Goal: Transaction & Acquisition: Purchase product/service

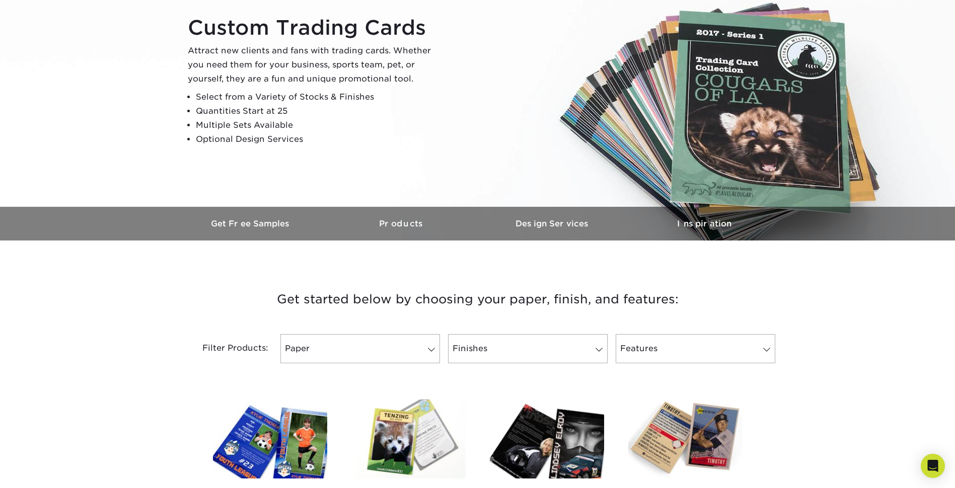
scroll to position [201, 0]
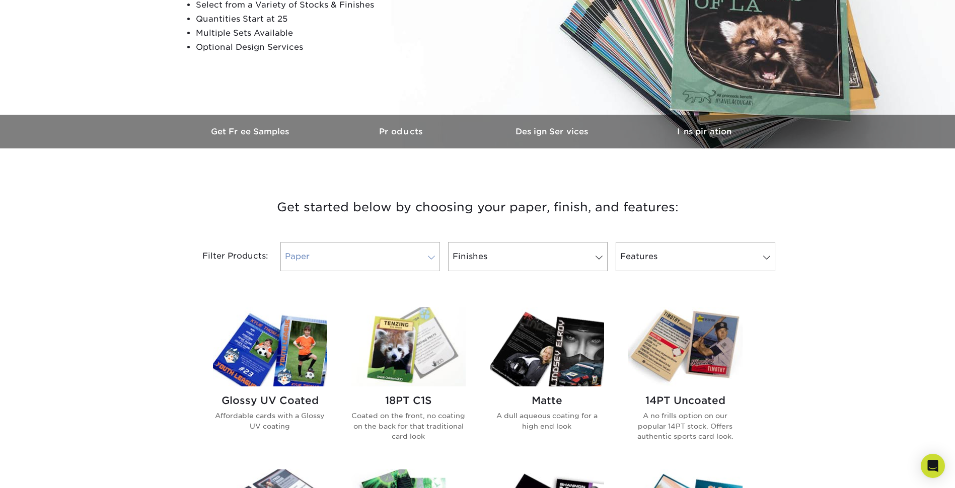
click at [430, 247] on link "Paper" at bounding box center [360, 256] width 160 height 29
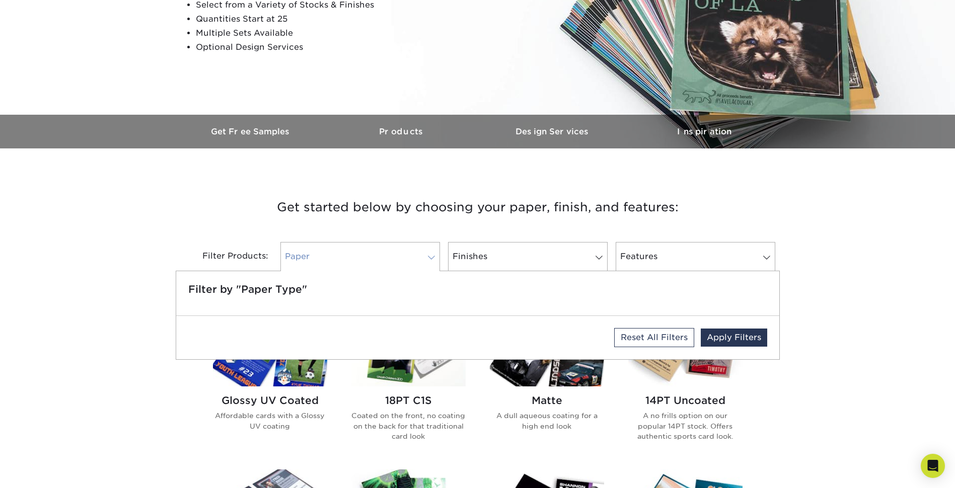
click at [429, 247] on link "Paper" at bounding box center [360, 256] width 160 height 29
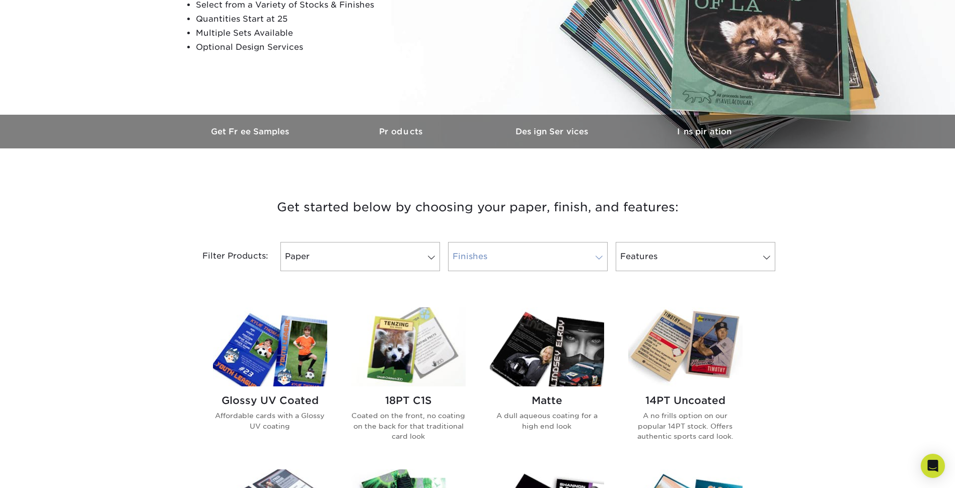
click at [566, 250] on link "Finishes" at bounding box center [528, 256] width 160 height 29
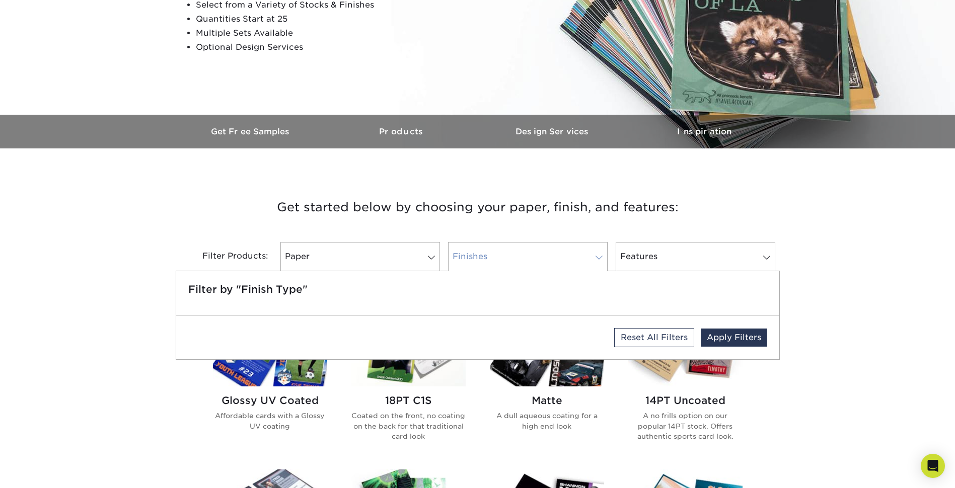
click at [566, 250] on link "Finishes" at bounding box center [528, 256] width 160 height 29
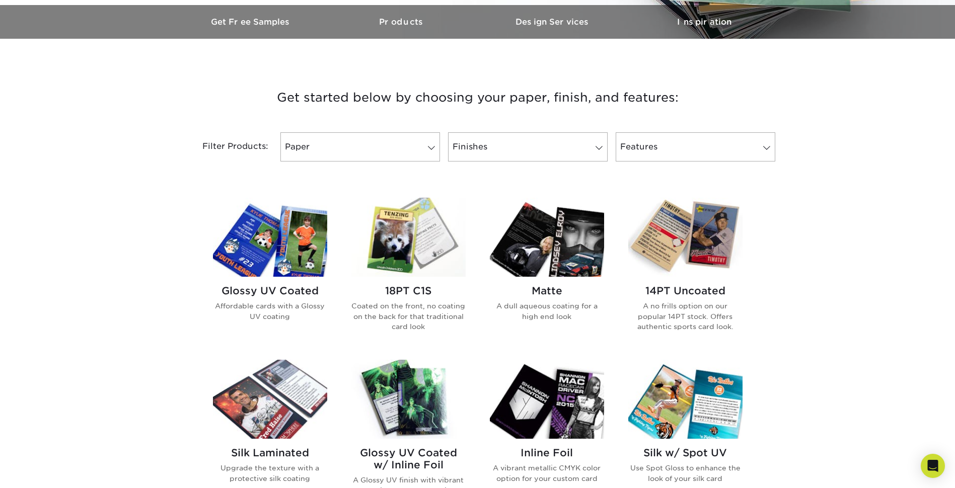
scroll to position [302, 0]
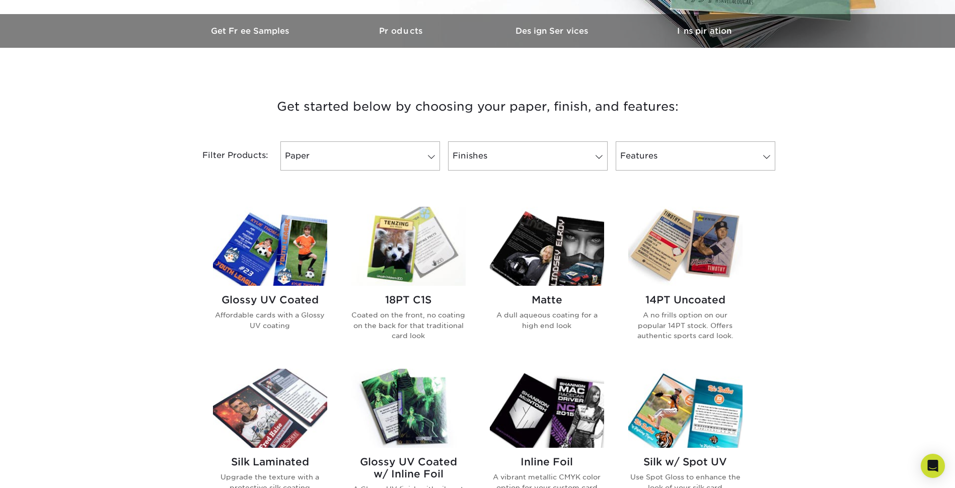
click at [546, 274] on img at bounding box center [547, 246] width 114 height 79
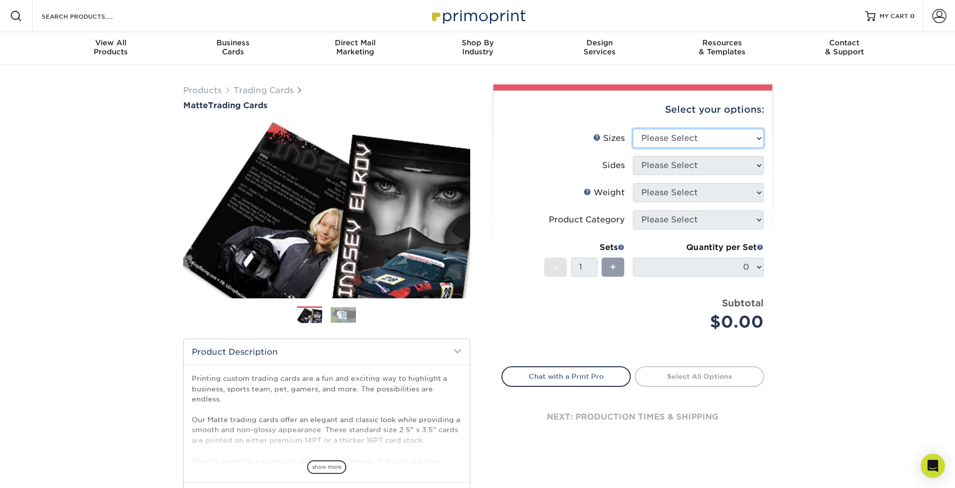
click at [712, 134] on select "Please Select 2.5" x 3.5"" at bounding box center [698, 138] width 131 height 19
select select "2.50x3.50"
click at [633, 129] on select "Please Select 2.5" x 3.5"" at bounding box center [698, 138] width 131 height 19
click at [715, 163] on select "Please Select Print Both Sides Print Front Only" at bounding box center [698, 165] width 131 height 19
select select "13abbda7-1d64-4f25-8bb2-c179b224825d"
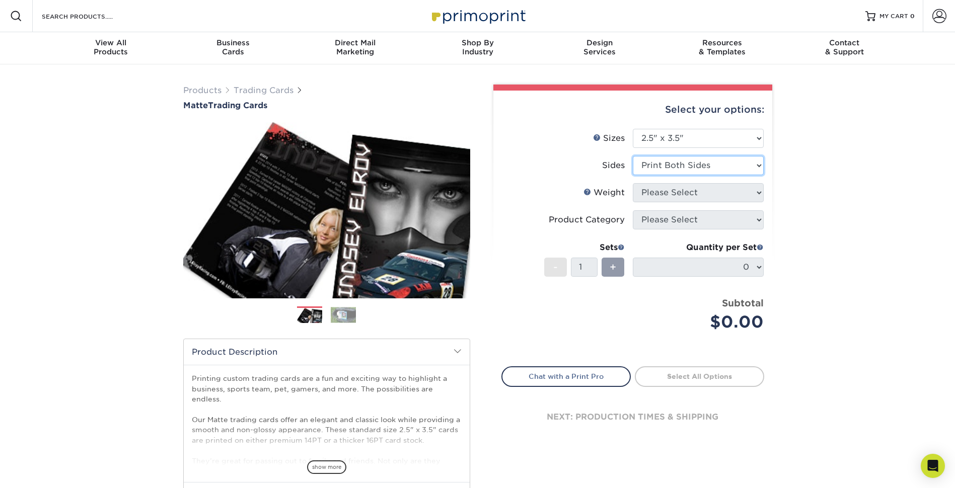
click at [633, 156] on select "Please Select Print Both Sides Print Front Only" at bounding box center [698, 165] width 131 height 19
click at [736, 191] on select "Please Select 16PT 14PT" at bounding box center [698, 192] width 131 height 19
select select "14PT"
click at [633, 183] on select "Please Select 16PT 14PT" at bounding box center [698, 192] width 131 height 19
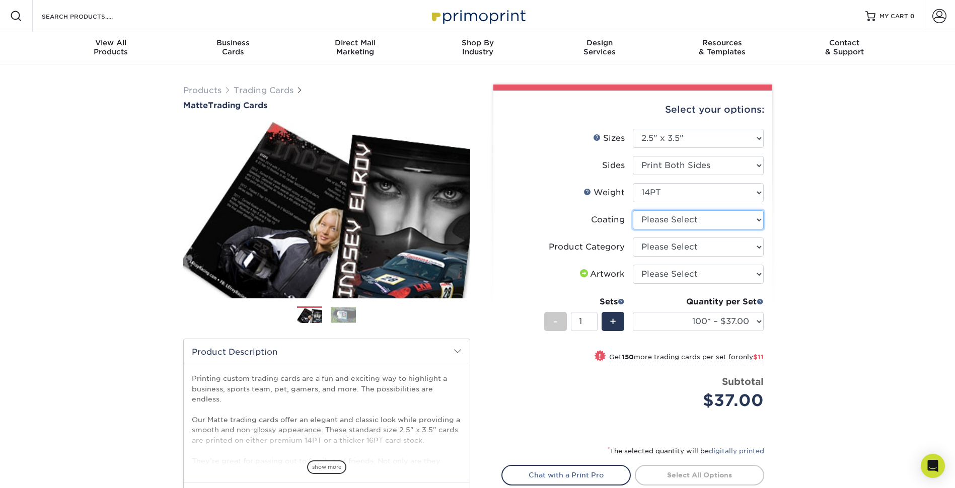
click at [724, 218] on select at bounding box center [698, 219] width 131 height 19
select select "121bb7b5-3b4d-429f-bd8d-bbf80e953313"
click at [633, 210] on select at bounding box center [698, 219] width 131 height 19
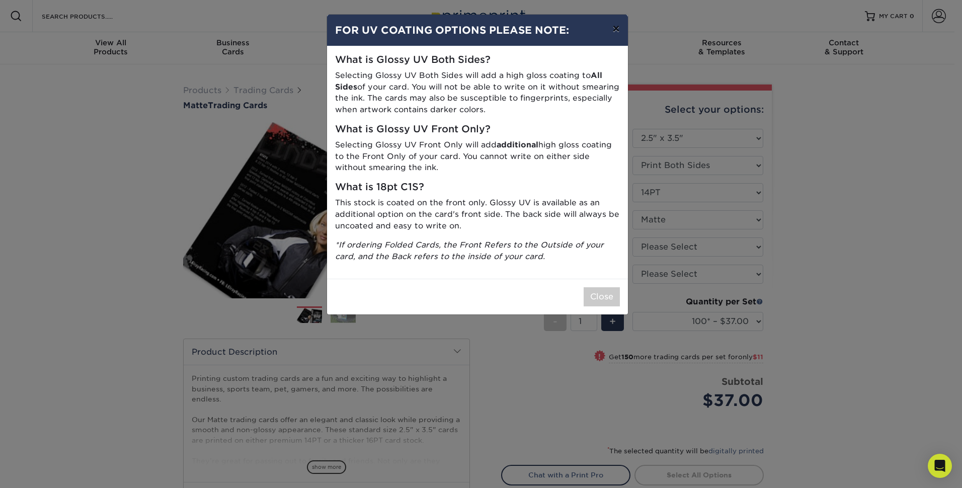
click at [621, 30] on button "×" at bounding box center [616, 29] width 23 height 28
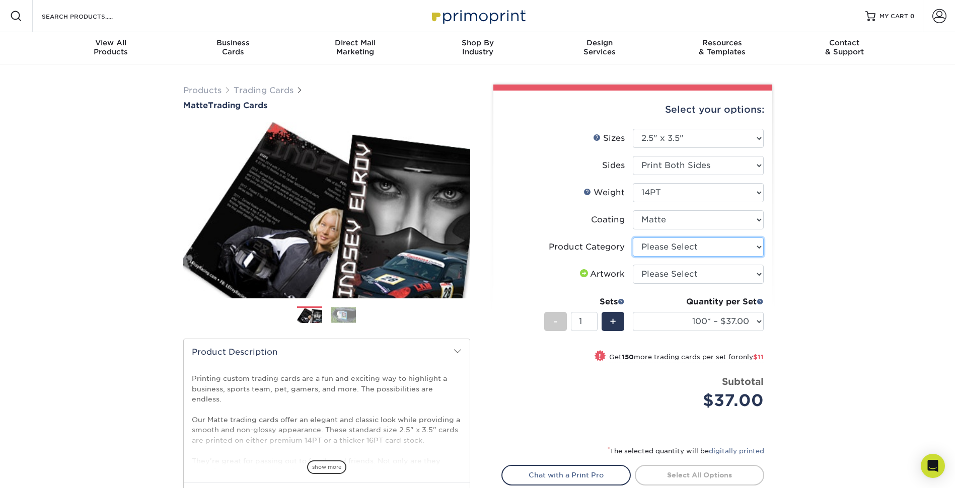
click at [750, 249] on select "Please Select Trading Cards" at bounding box center [698, 247] width 131 height 19
select select "c2f9bce9-36c2-409d-b101-c29d9d031e18"
click at [633, 238] on select "Please Select Trading Cards" at bounding box center [698, 247] width 131 height 19
click at [729, 273] on select "Please Select I will upload files I need a design - $100" at bounding box center [698, 274] width 131 height 19
select select "upload"
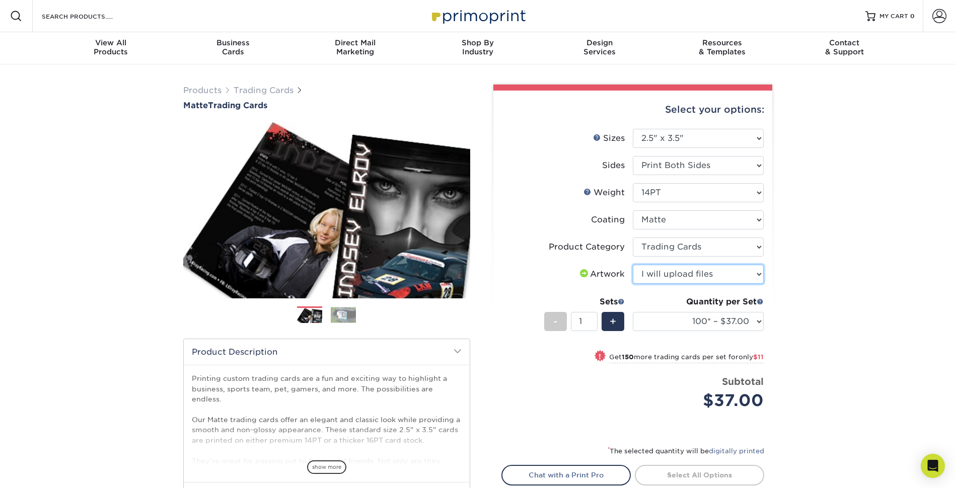
click at [633, 265] on select "Please Select I will upload files I need a design - $100" at bounding box center [698, 274] width 131 height 19
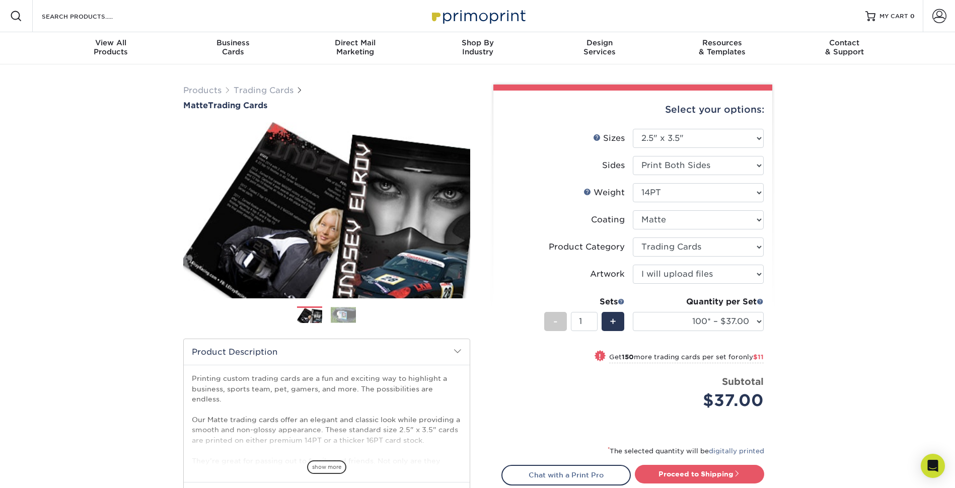
click at [817, 276] on div "Products Trading Cards Matte Trading Cards" at bounding box center [477, 333] width 955 height 538
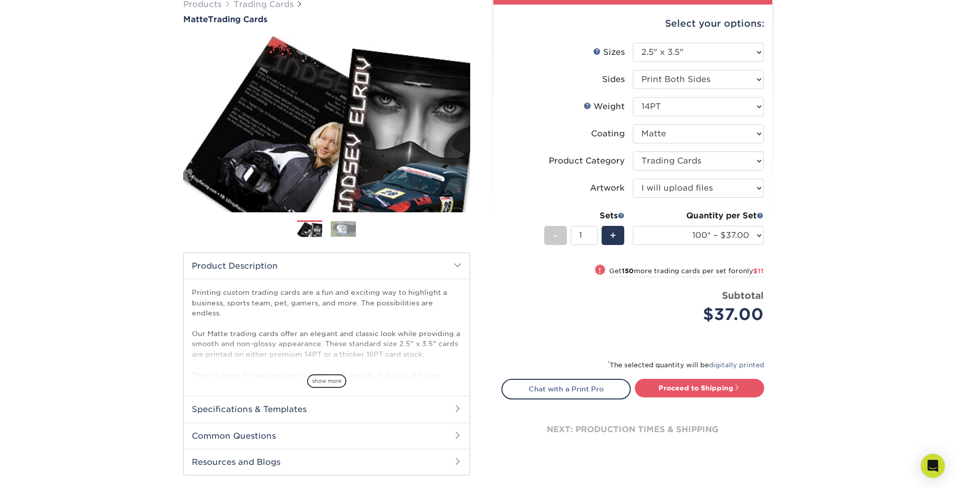
scroll to position [101, 0]
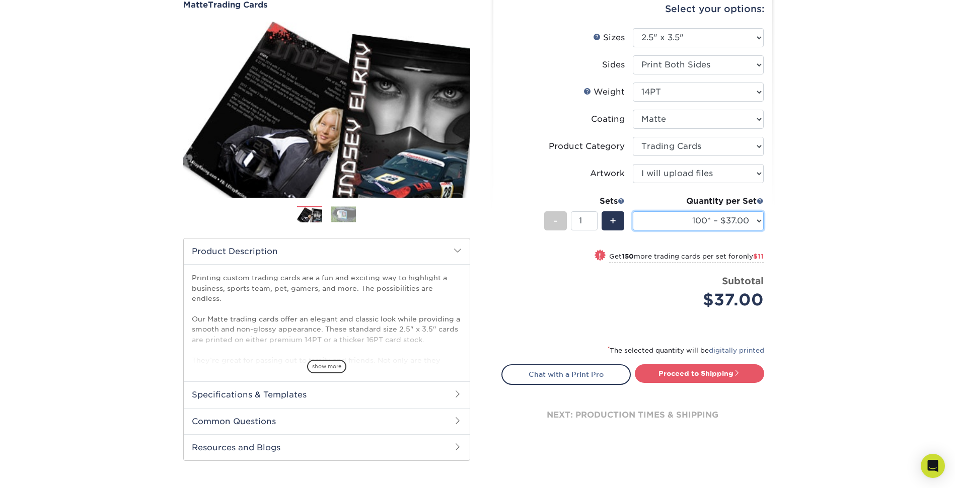
click at [701, 219] on select "100* – $37.00 250* – $48.00 500* – $59.00 1000 – $72.00 2500 – $144.00 5000 – $…" at bounding box center [698, 220] width 131 height 19
click at [832, 241] on div "Products Trading Cards Matte Trading Cards" at bounding box center [477, 233] width 955 height 538
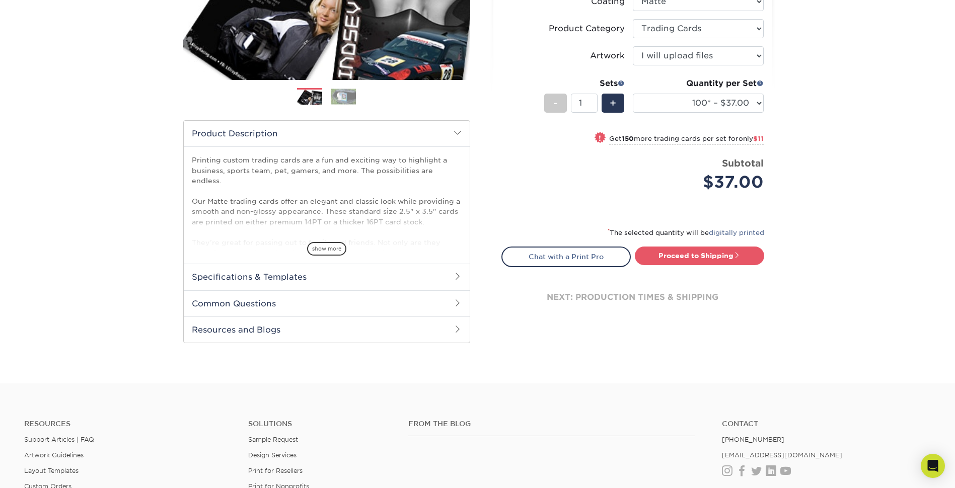
scroll to position [252, 0]
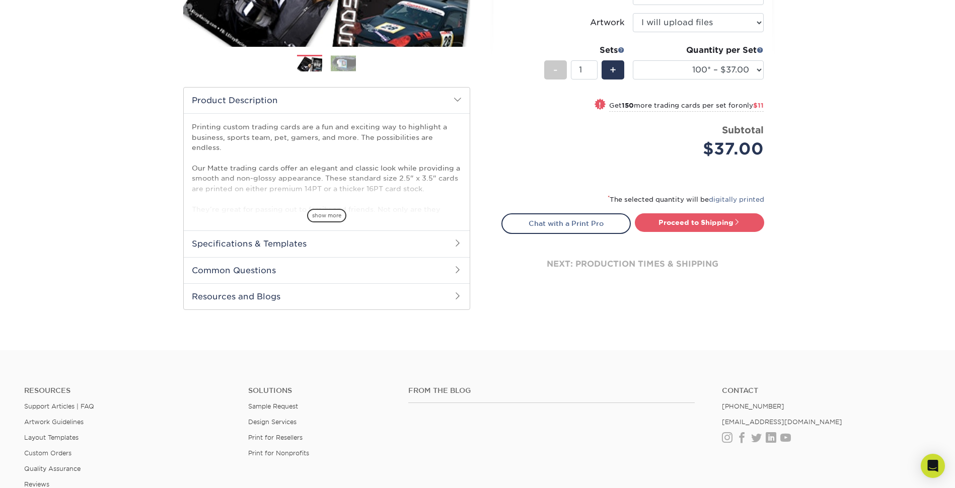
click at [215, 256] on h2 "Specifications & Templates" at bounding box center [327, 244] width 286 height 26
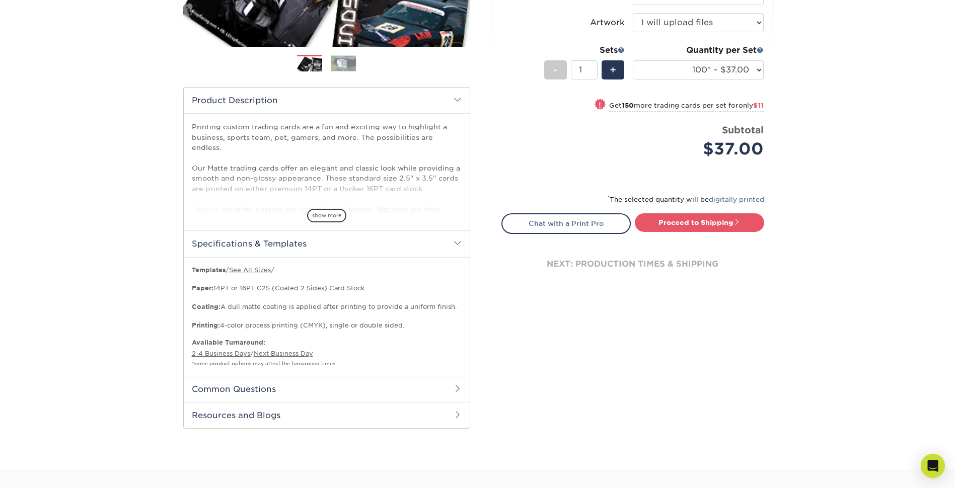
click at [302, 389] on h2 "Common Questions" at bounding box center [327, 389] width 286 height 26
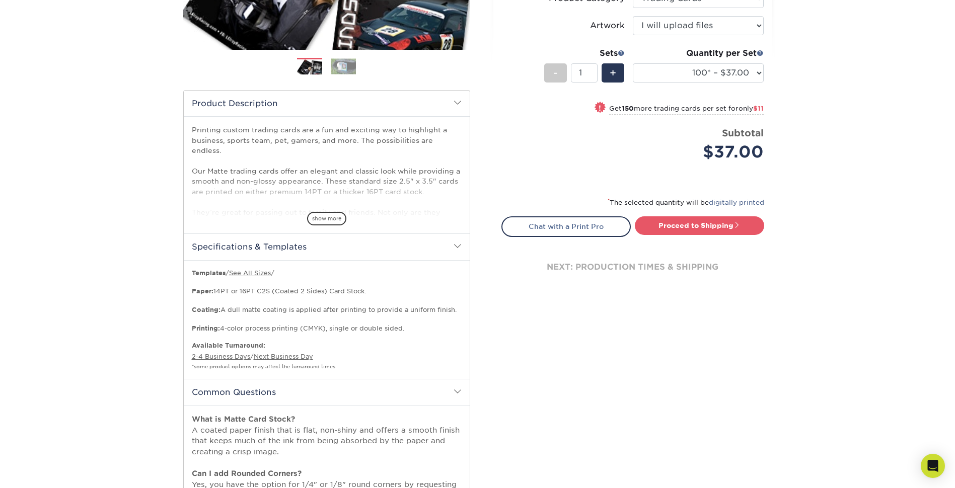
scroll to position [50, 0]
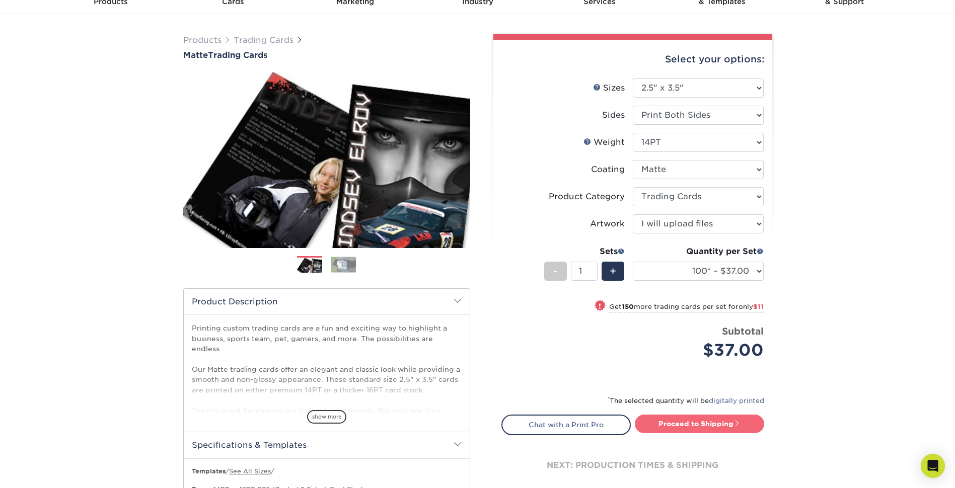
click at [745, 419] on link "Proceed to Shipping" at bounding box center [699, 424] width 129 height 18
type input "Set 1"
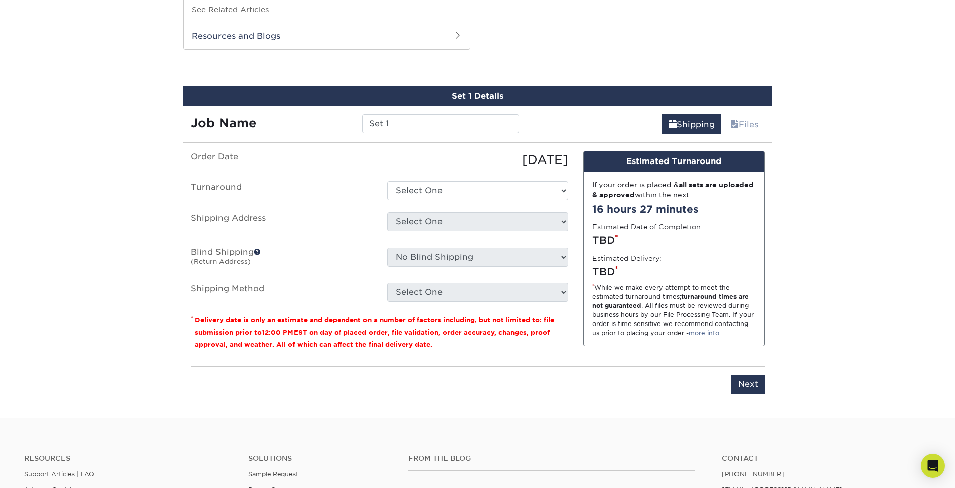
scroll to position [874, 0]
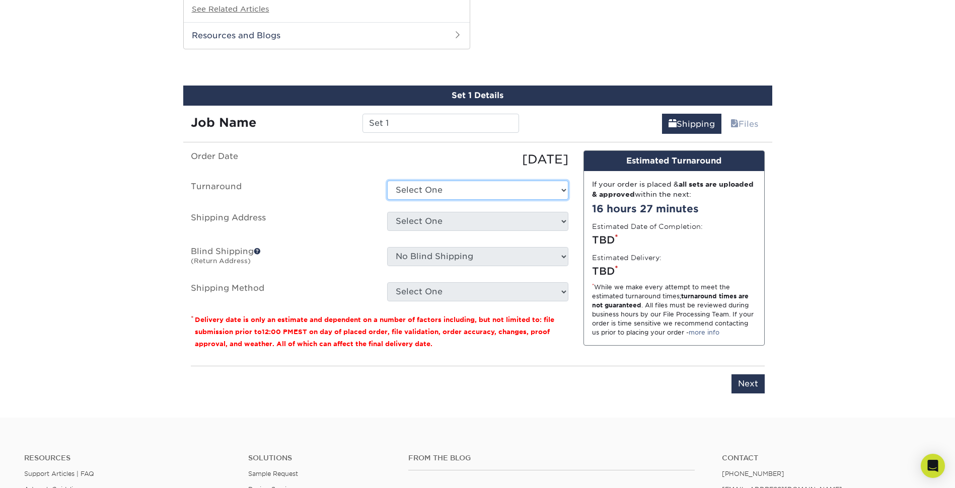
click at [417, 181] on select "Select One 2-4 Business Days 2 Day Next Business Day" at bounding box center [477, 190] width 181 height 19
select select "bbd43f31-5097-414e-9509-0778288d10ad"
click at [387, 181] on select "Select One 2-4 Business Days 2 Day Next Business Day" at bounding box center [477, 190] width 181 height 19
click at [447, 222] on select "Select One + Add New Address - Login" at bounding box center [477, 221] width 181 height 19
